Goal: Transaction & Acquisition: Purchase product/service

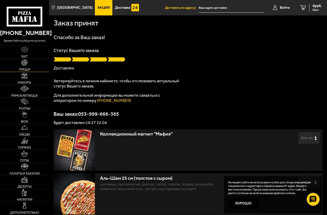
click at [25, 69] on span "Пицца" at bounding box center [24, 69] width 11 height 3
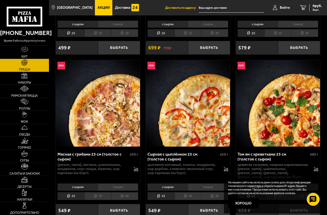
scroll to position [282, 0]
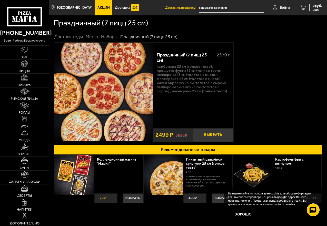
click at [212, 134] on button "Выбрать" at bounding box center [213, 135] width 40 height 14
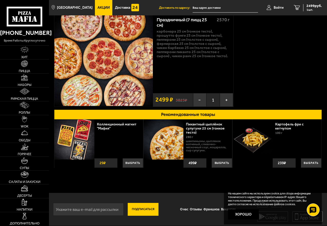
scroll to position [35, 0]
click at [25, 204] on img at bounding box center [24, 202] width 5 height 7
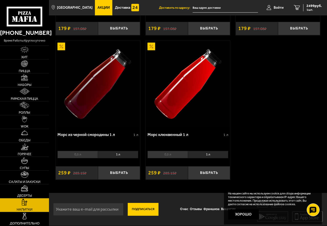
scroll to position [543, 0]
click at [207, 173] on button "Выбрать" at bounding box center [209, 173] width 42 height 14
click at [121, 174] on button "Выбрать" at bounding box center [119, 173] width 42 height 14
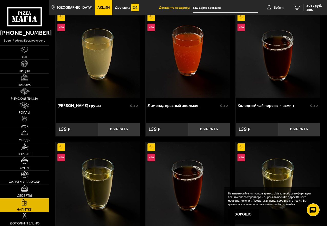
scroll to position [0, 0]
